Goal: Task Accomplishment & Management: Manage account settings

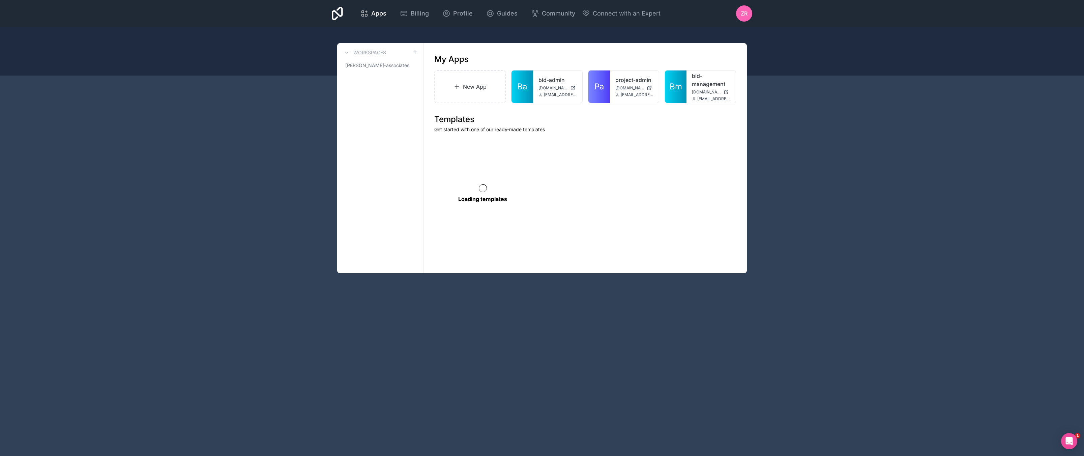
click at [879, 142] on div "Apps Billing Profile Guides Community Connect with an Expert ZR Billing Profile…" at bounding box center [542, 228] width 1084 height 456
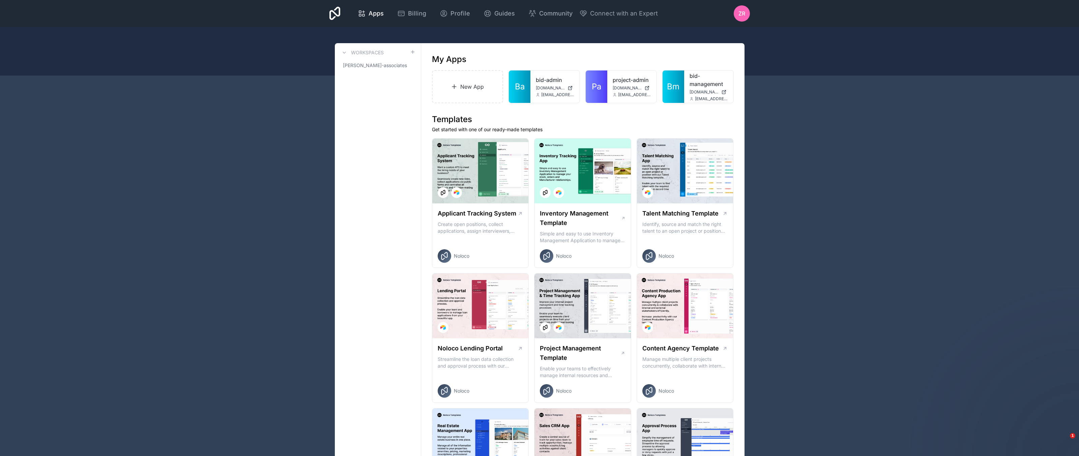
click at [0, 0] on div at bounding box center [0, 0] width 0 height 0
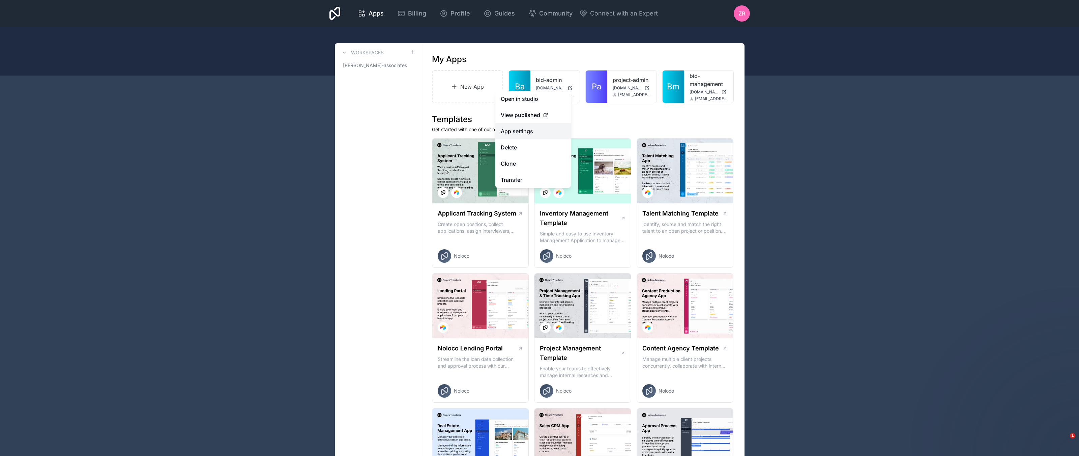
click at [522, 132] on link "App settings" at bounding box center [534, 131] width 76 height 16
